Goal: Information Seeking & Learning: Learn about a topic

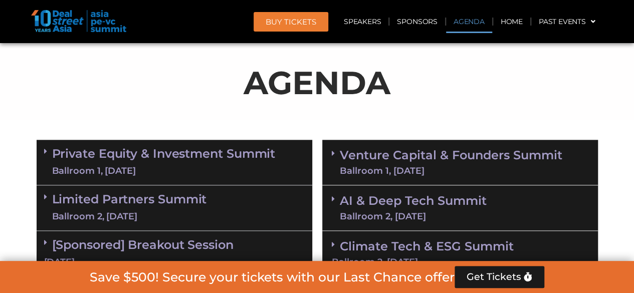
scroll to position [524, 0]
click at [117, 201] on link "Limited Partners [GEOGRAPHIC_DATA] 2, [DATE]" at bounding box center [129, 208] width 155 height 30
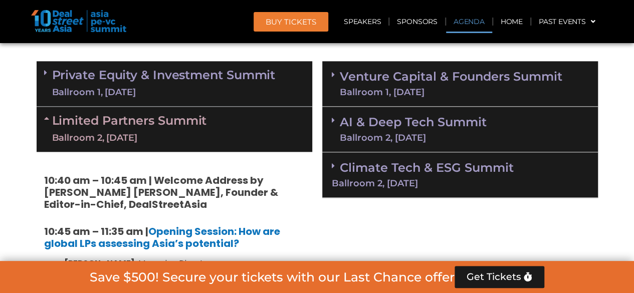
scroll to position [574, 0]
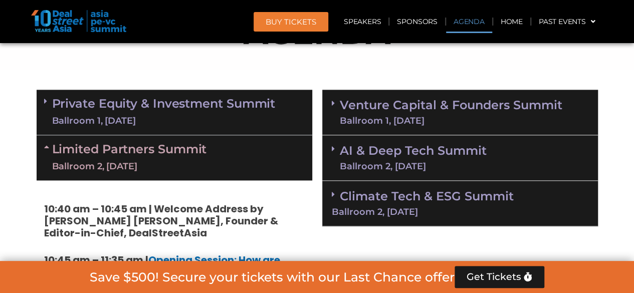
click at [131, 104] on link "Private Equity & Investment Summit Ballroom 1, [DATE]" at bounding box center [164, 112] width 224 height 30
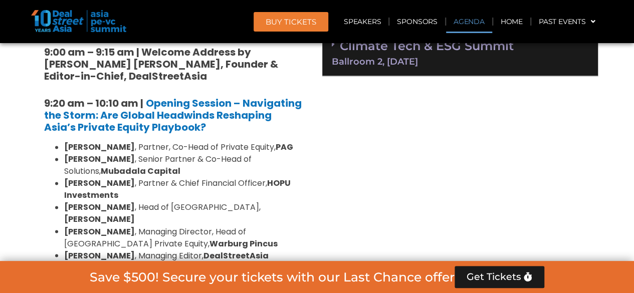
scroll to position [524, 0]
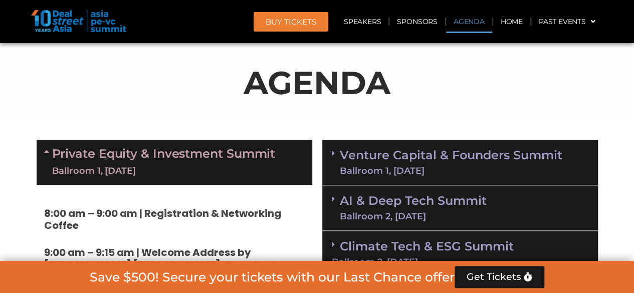
click at [425, 196] on link "AI & Deep Tech Summit Ballroom 2, [DATE]" at bounding box center [413, 208] width 147 height 26
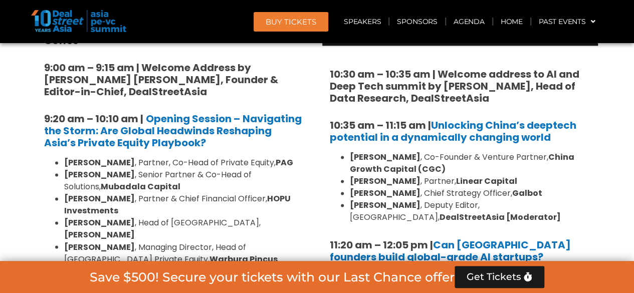
scroll to position [725, 0]
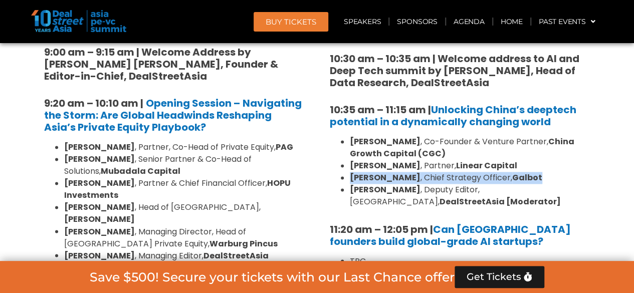
drag, startPoint x: 522, startPoint y: 176, endPoint x: 349, endPoint y: 179, distance: 173.4
click at [349, 179] on ul "[PERSON_NAME] , Co-Founder & Venture Partner, [GEOGRAPHIC_DATA] Growth Capital …" at bounding box center [460, 172] width 261 height 72
copy li "[PERSON_NAME] , Chief Strategy Officer, Galbot"
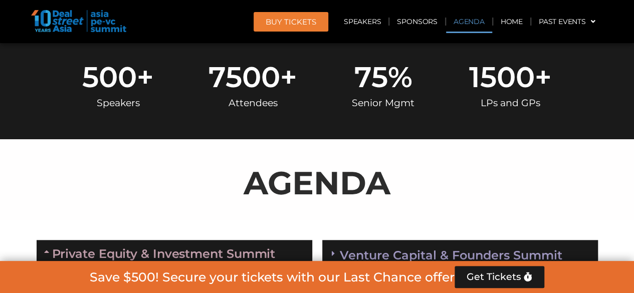
click at [326, 159] on p "AGENDA" at bounding box center [317, 183] width 561 height 48
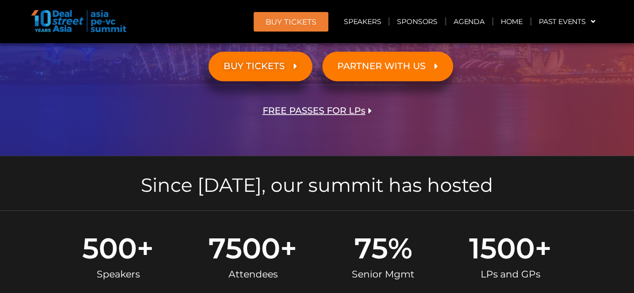
scroll to position [224, 0]
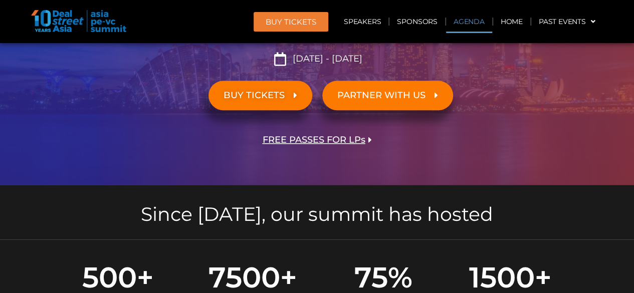
click at [466, 22] on link "Agenda" at bounding box center [469, 21] width 46 height 23
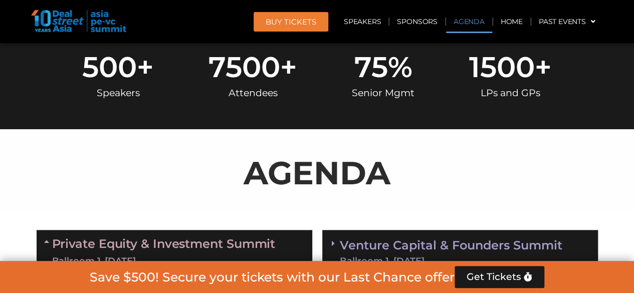
scroll to position [524, 0]
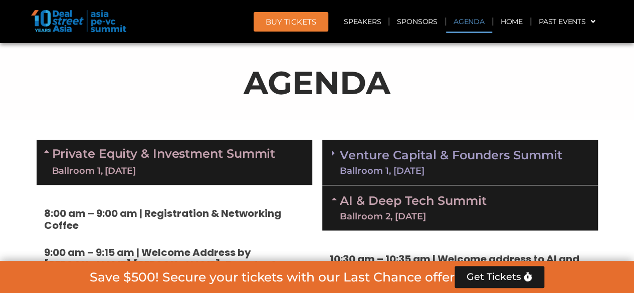
click at [437, 150] on link "Venture Capital & Founders​ Summit Ballroom 1, [DATE]" at bounding box center [451, 162] width 223 height 26
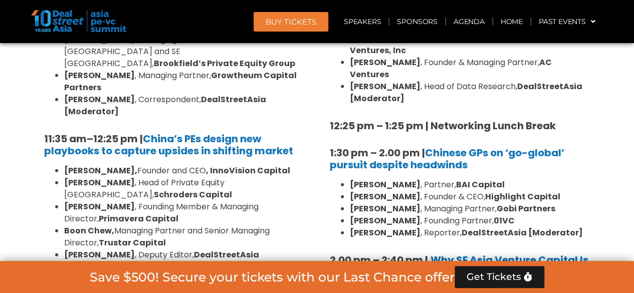
scroll to position [1076, 0]
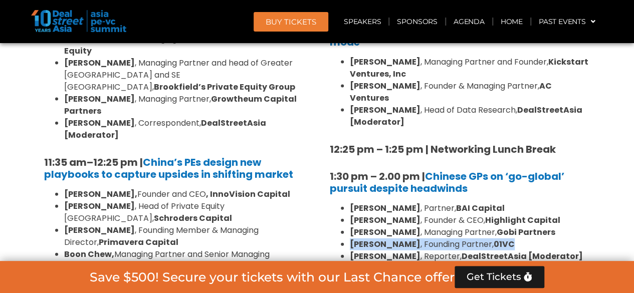
drag, startPoint x: 349, startPoint y: 221, endPoint x: 488, endPoint y: 215, distance: 138.5
click at [488, 239] on li "[PERSON_NAME] , Founding Partner, 01VC" at bounding box center [470, 245] width 241 height 12
copy li "[PERSON_NAME] , Founding Partner, 01VC"
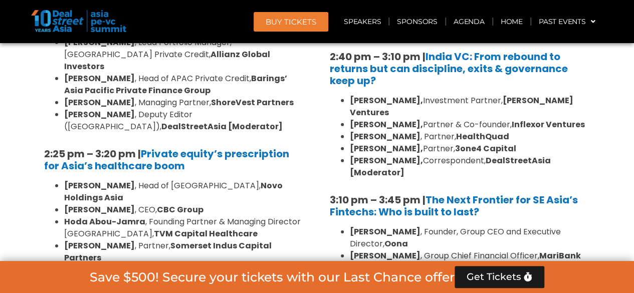
scroll to position [1426, 0]
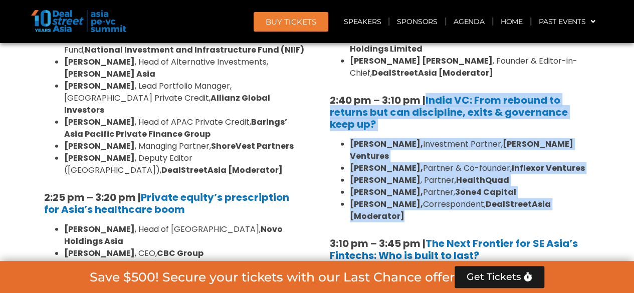
drag, startPoint x: 428, startPoint y: 62, endPoint x: 457, endPoint y: 166, distance: 108.7
copy div "India VC: From rebound to returns but can discipline, exits & governance keep u…"
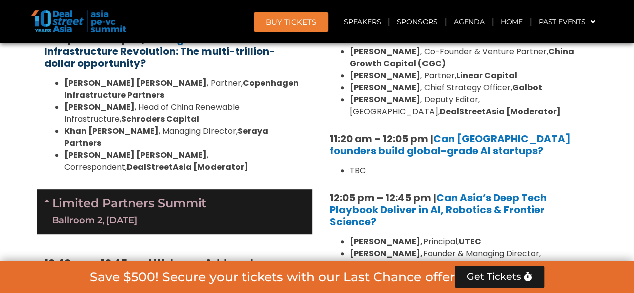
scroll to position [2228, 0]
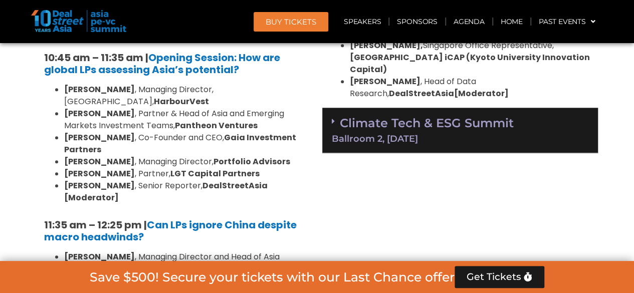
scroll to position [2279, 0]
